Goal: Book appointment/travel/reservation

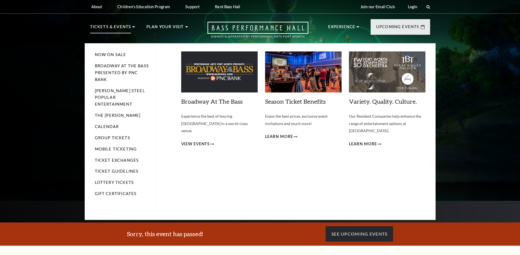
click at [113, 124] on li "Calendar" at bounding box center [122, 127] width 55 height 7
click at [113, 124] on link "Calendar" at bounding box center [107, 126] width 24 height 5
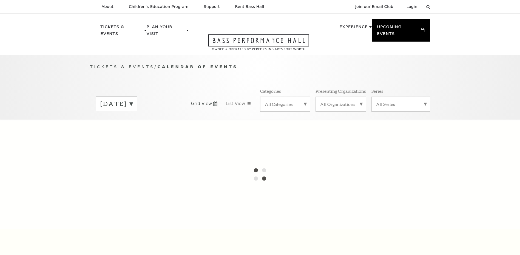
click at [133, 100] on label "[DATE]" at bounding box center [116, 104] width 32 height 8
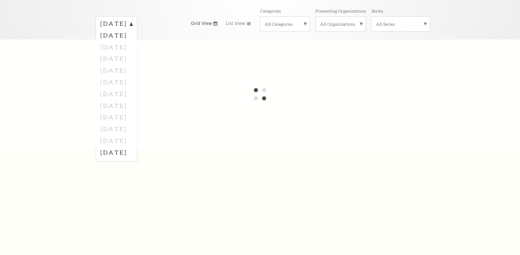
scroll to position [82, 0]
click at [131, 109] on div at bounding box center [260, 93] width 520 height 110
click at [119, 107] on div at bounding box center [260, 93] width 520 height 110
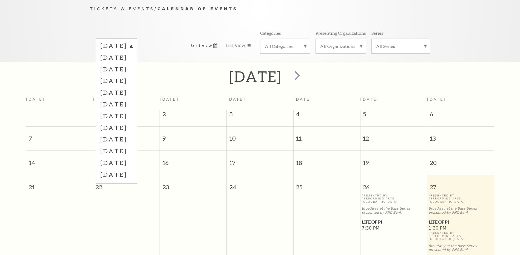
scroll to position [49, 0]
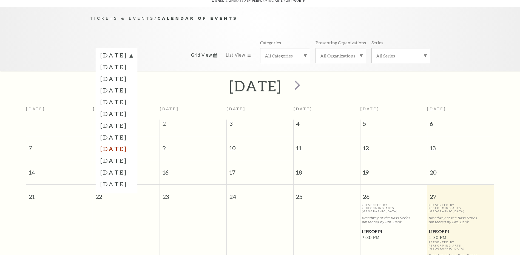
click at [125, 143] on label "[DATE]" at bounding box center [116, 149] width 32 height 12
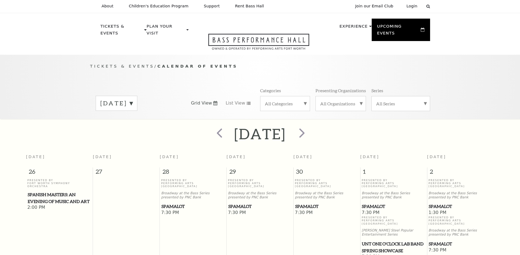
scroll to position [0, 0]
